Goal: Obtain resource: Obtain resource

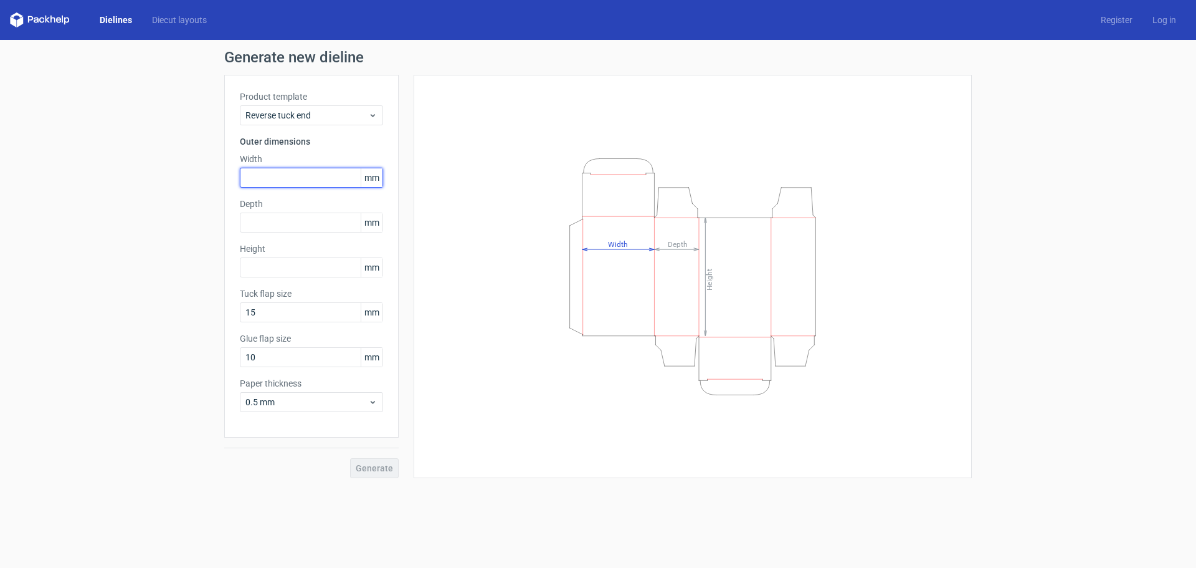
click at [267, 176] on input "text" at bounding box center [311, 178] width 143 height 20
type input "80"
type input "65"
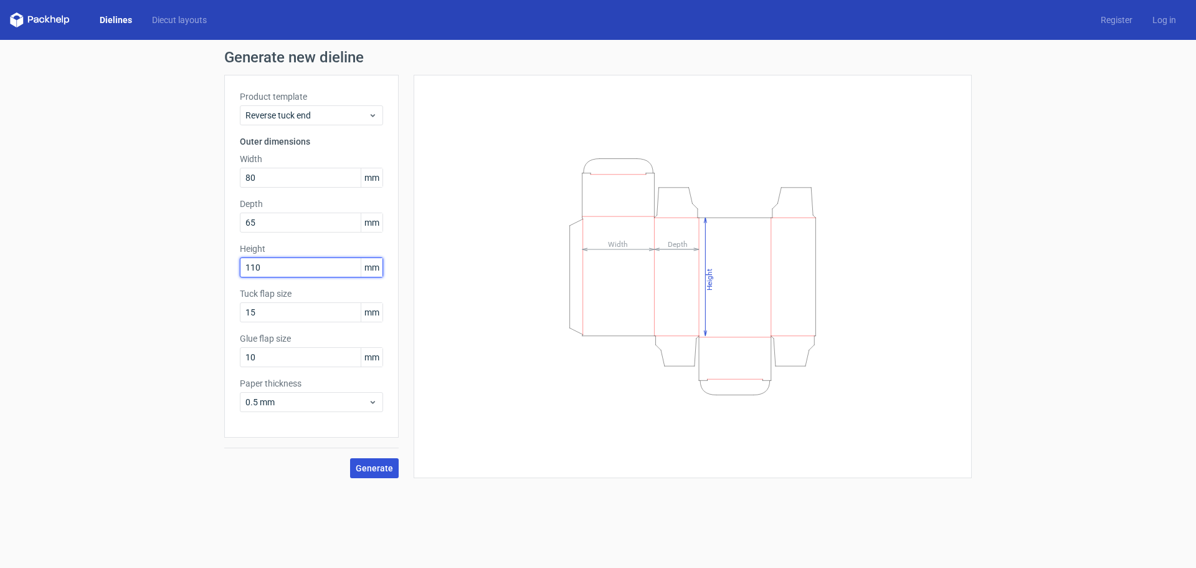
type input "110"
click at [354, 469] on button "Generate" at bounding box center [374, 468] width 49 height 20
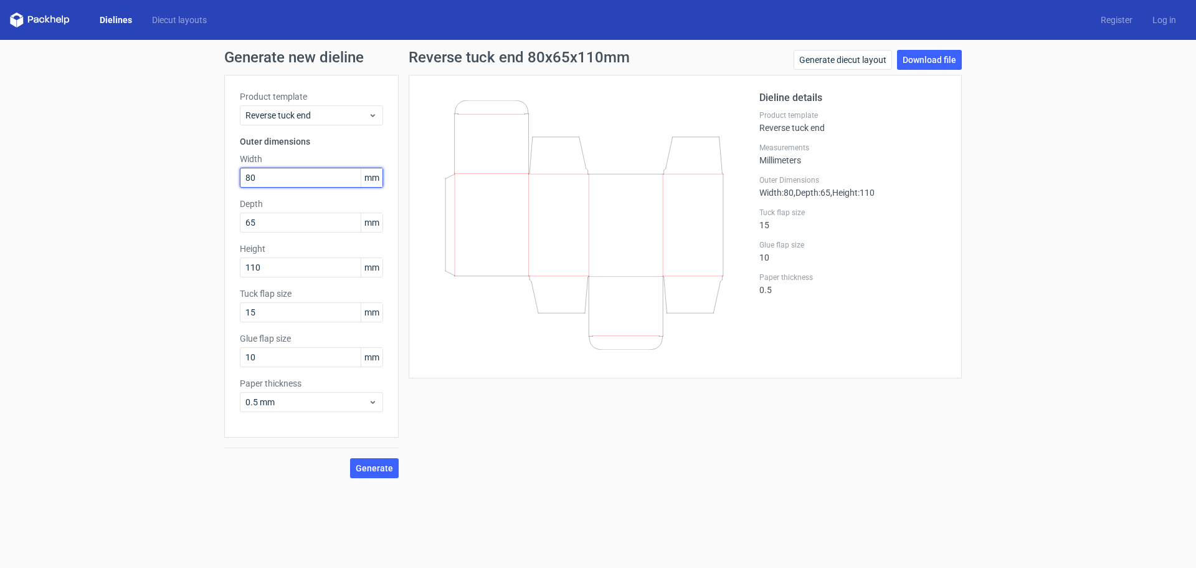
drag, startPoint x: 268, startPoint y: 183, endPoint x: 230, endPoint y: 180, distance: 38.1
click at [230, 180] on div "Product template Reverse tuck end Outer dimensions Width 80 mm Depth 65 mm Heig…" at bounding box center [311, 256] width 174 height 363
type input "110"
type input "8"
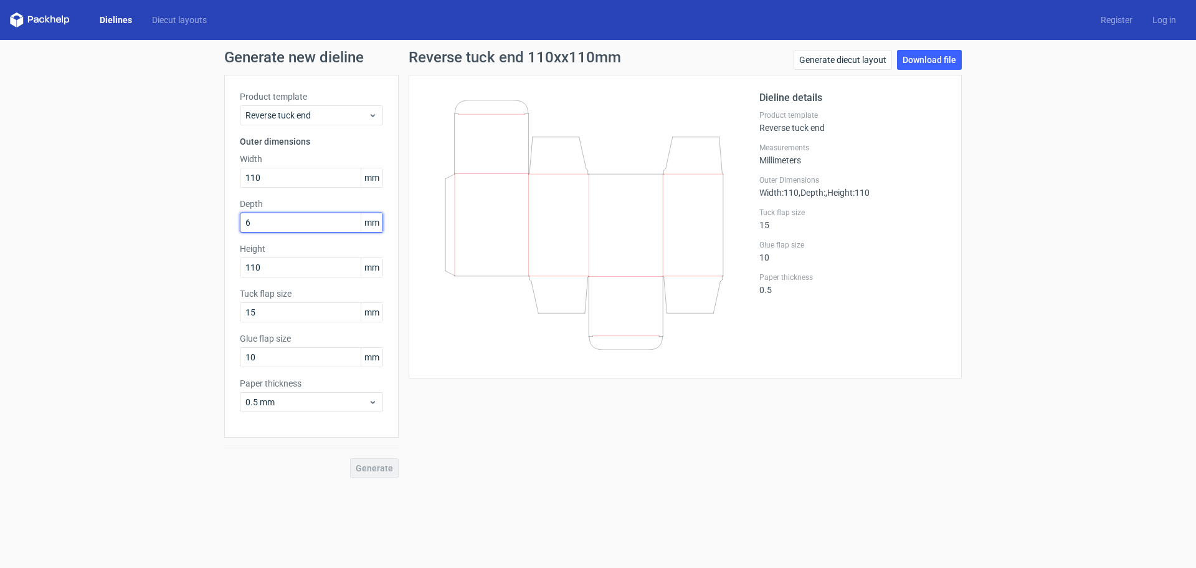
type input "65"
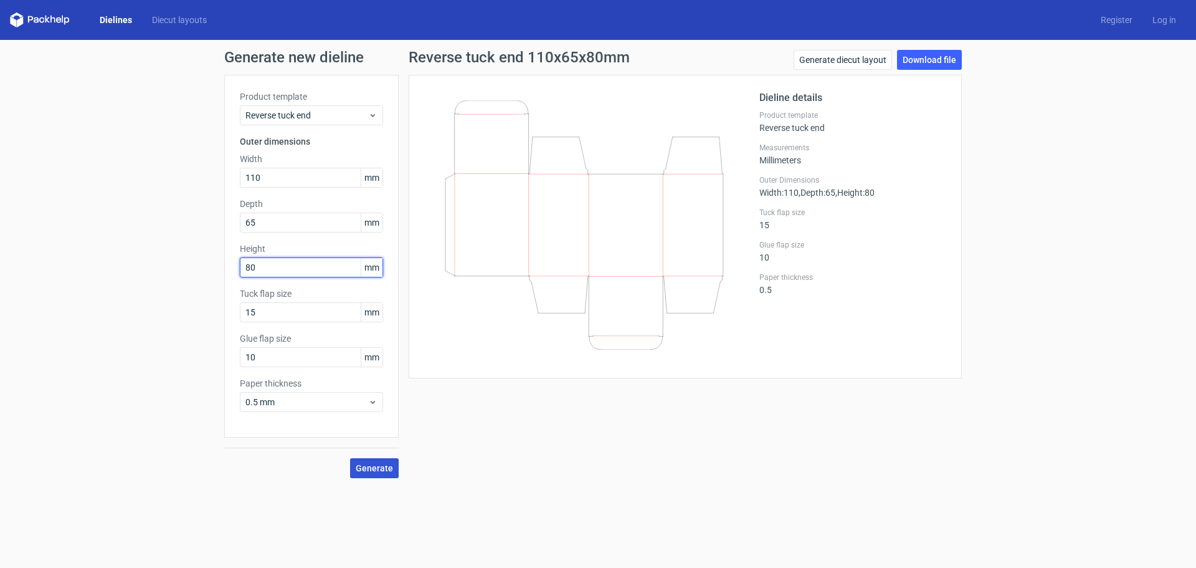
type input "80"
click at [370, 467] on span "Generate" at bounding box center [374, 468] width 37 height 9
click at [917, 62] on link "Download file" at bounding box center [929, 60] width 65 height 20
click at [657, 246] on icon at bounding box center [584, 199] width 300 height 199
click at [848, 59] on link "Generate diecut layout" at bounding box center [843, 60] width 98 height 20
